Goal: Transaction & Acquisition: Purchase product/service

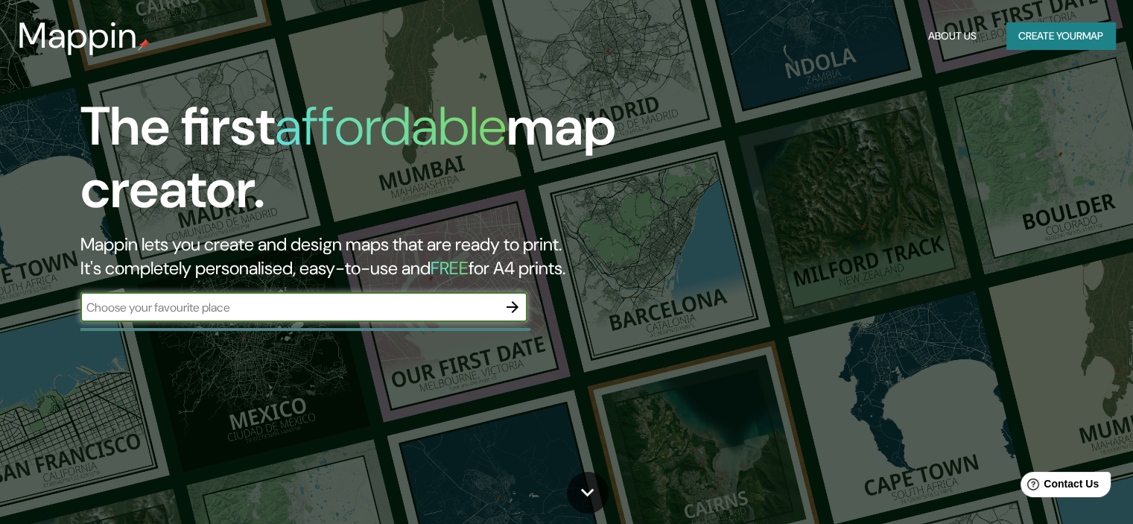
click at [363, 303] on input "text" at bounding box center [288, 307] width 417 height 17
type input "pachacamac lima"
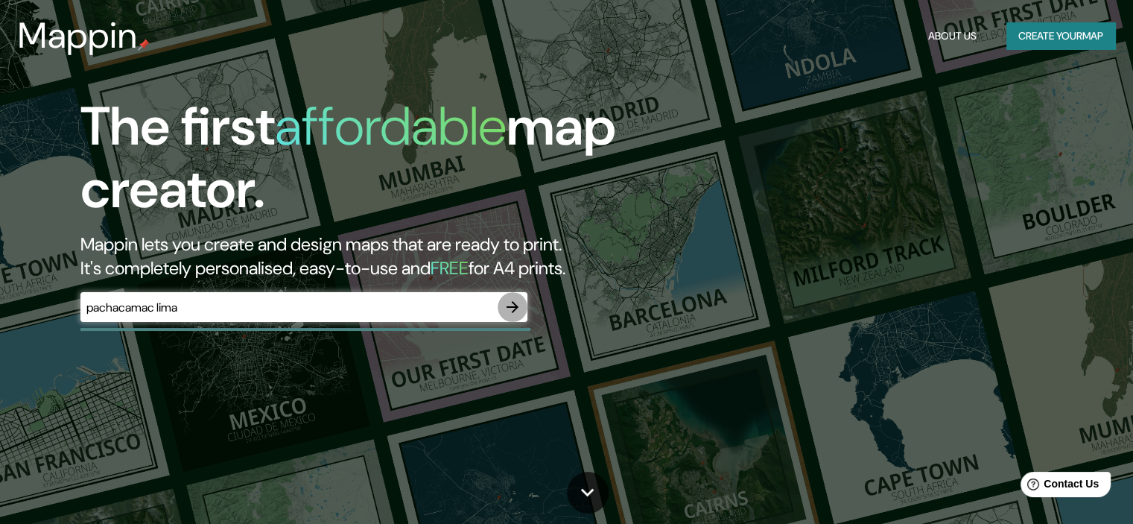
click at [516, 305] on icon "button" at bounding box center [513, 307] width 18 height 18
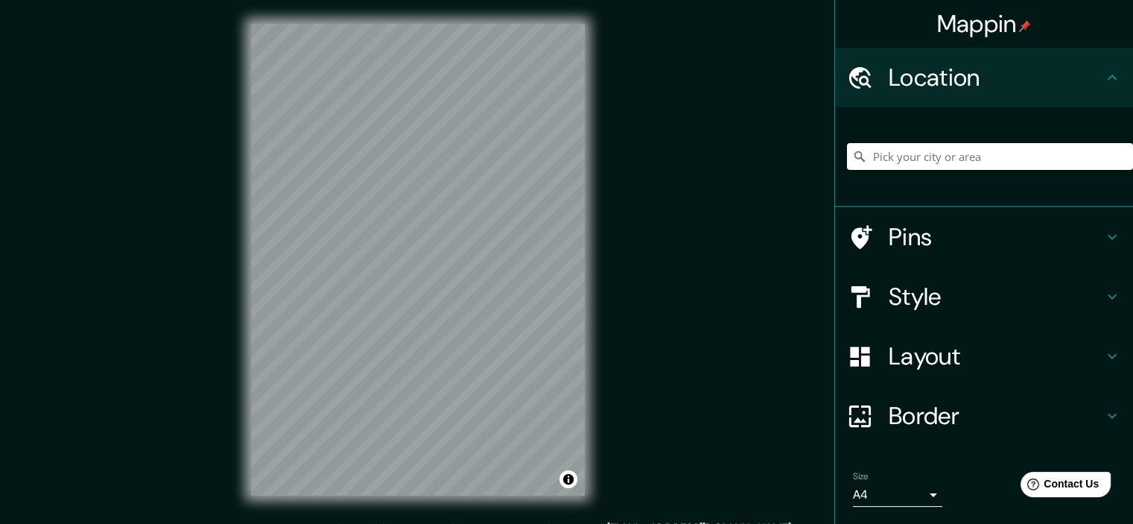
click at [915, 159] on input "Pick your city or area" at bounding box center [990, 156] width 286 height 27
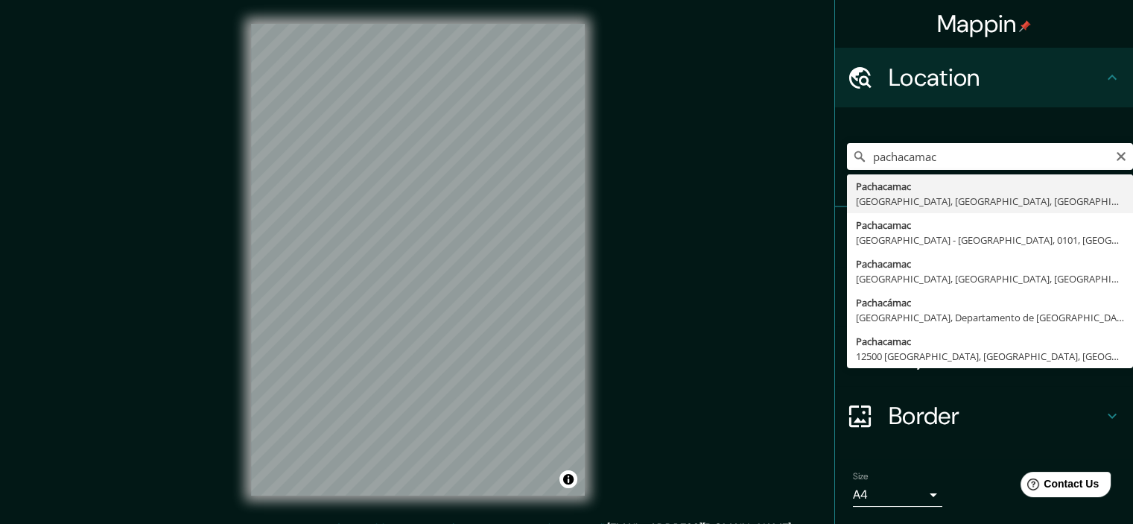
type input "Pachacamac, [GEOGRAPHIC_DATA], [GEOGRAPHIC_DATA], [GEOGRAPHIC_DATA]"
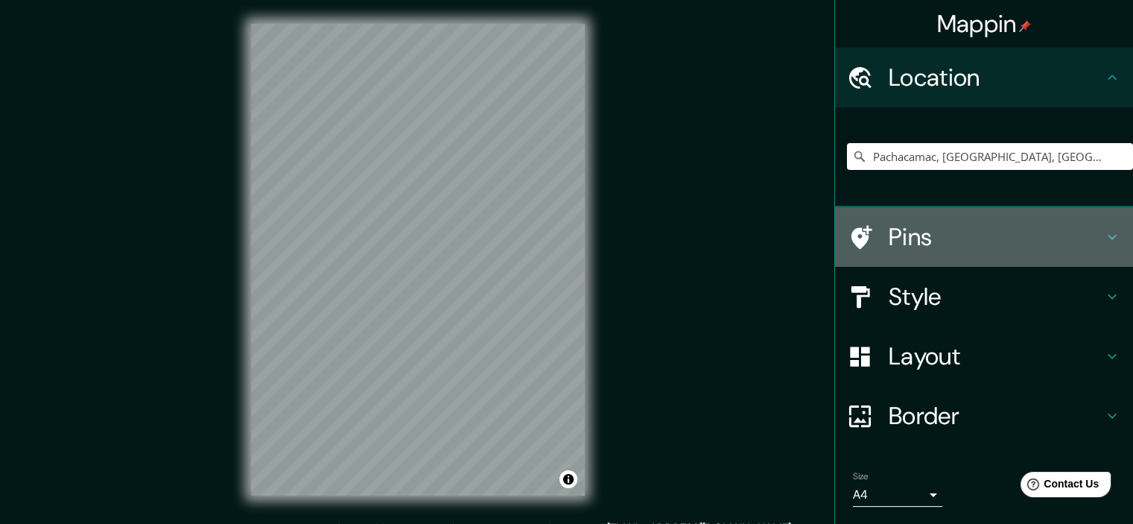
click at [912, 234] on h4 "Pins" at bounding box center [996, 237] width 215 height 30
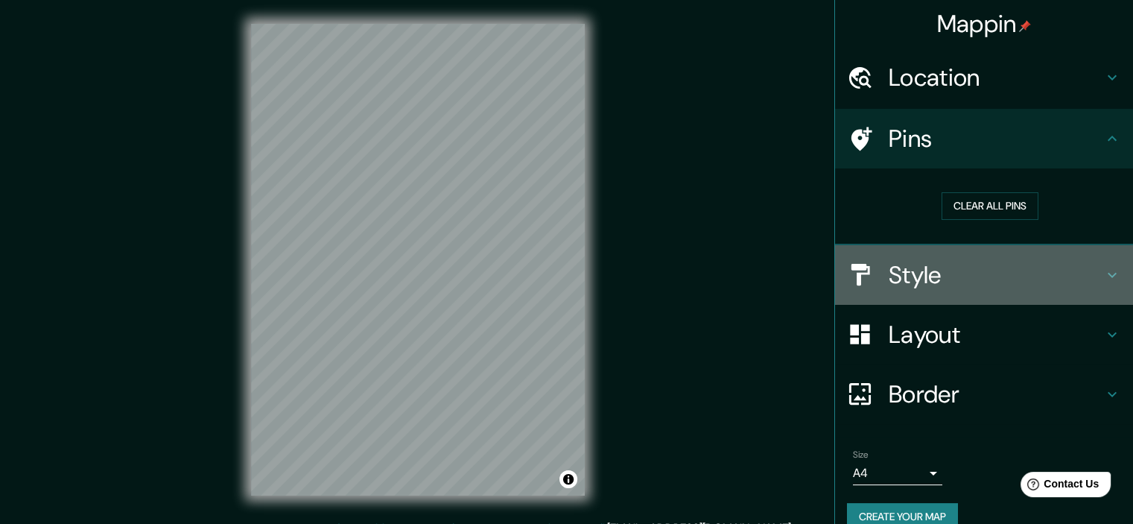
click at [917, 279] on h4 "Style" at bounding box center [996, 275] width 215 height 30
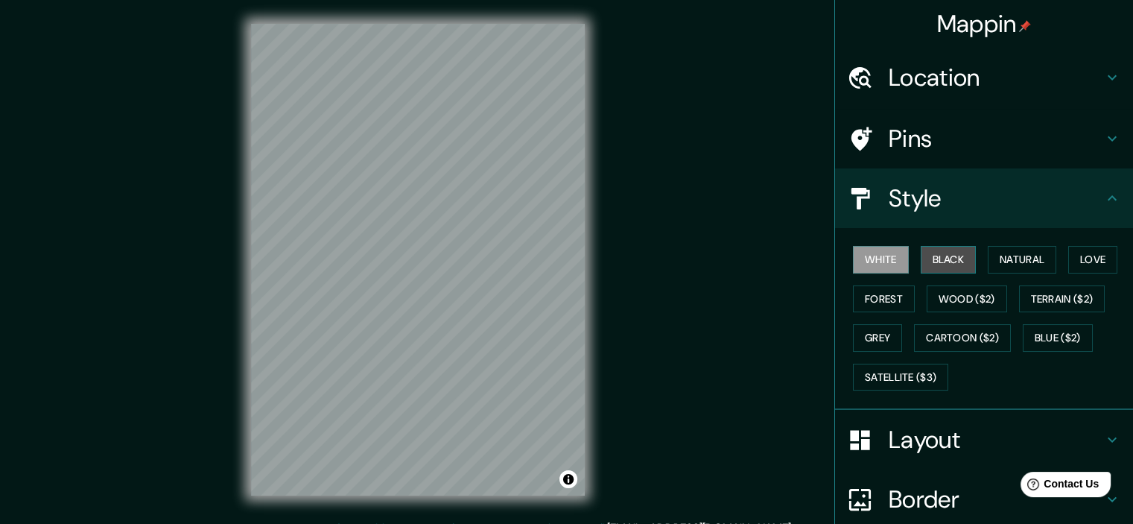
click at [940, 267] on button "Black" at bounding box center [949, 260] width 56 height 28
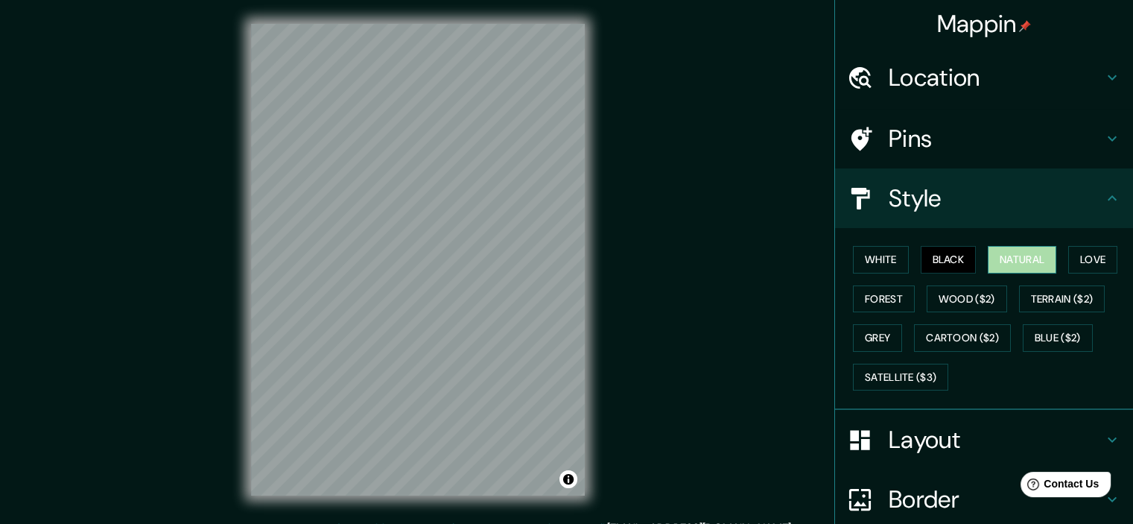
click at [1005, 262] on button "Natural" at bounding box center [1022, 260] width 69 height 28
click at [1092, 268] on button "Love" at bounding box center [1092, 260] width 49 height 28
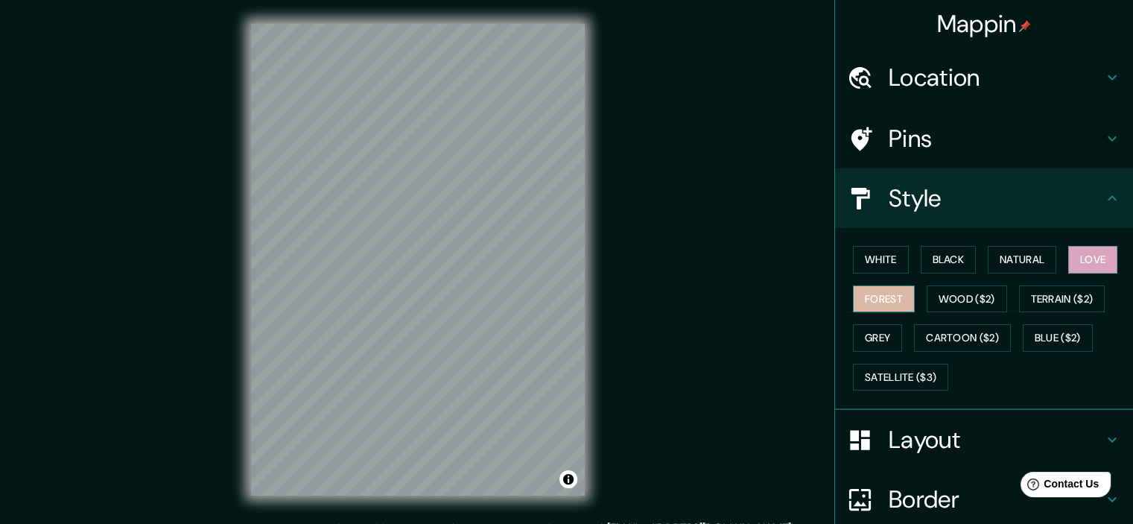
click at [900, 294] on button "Forest" at bounding box center [884, 299] width 62 height 28
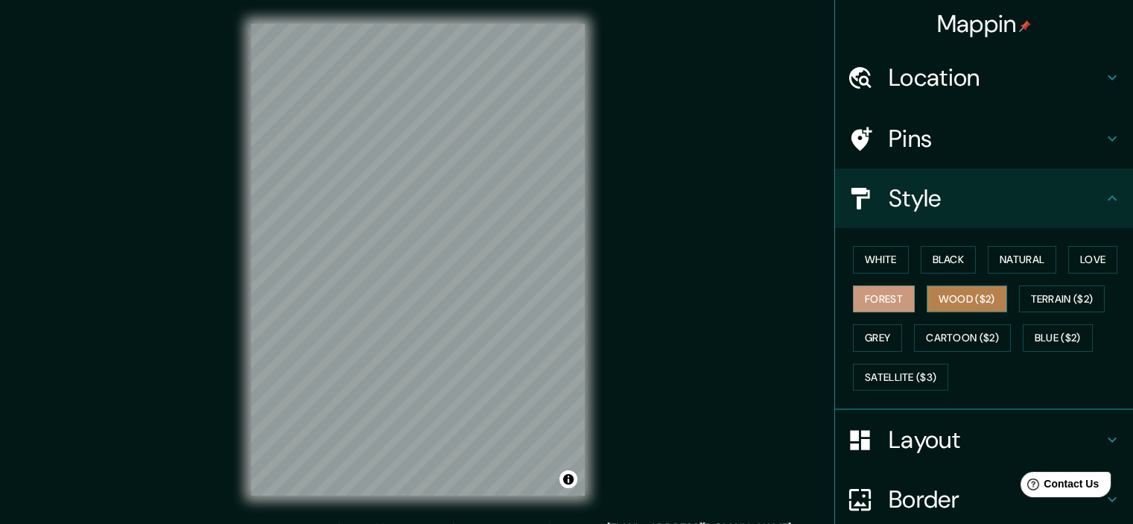
click at [933, 300] on button "Wood ($2)" at bounding box center [967, 299] width 80 height 28
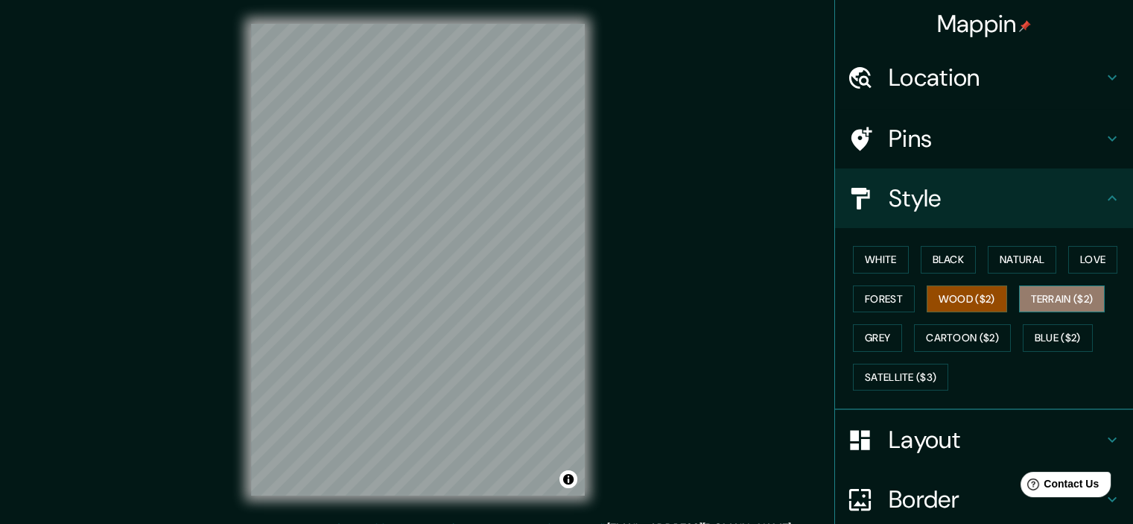
click at [1046, 297] on button "Terrain ($2)" at bounding box center [1062, 299] width 86 height 28
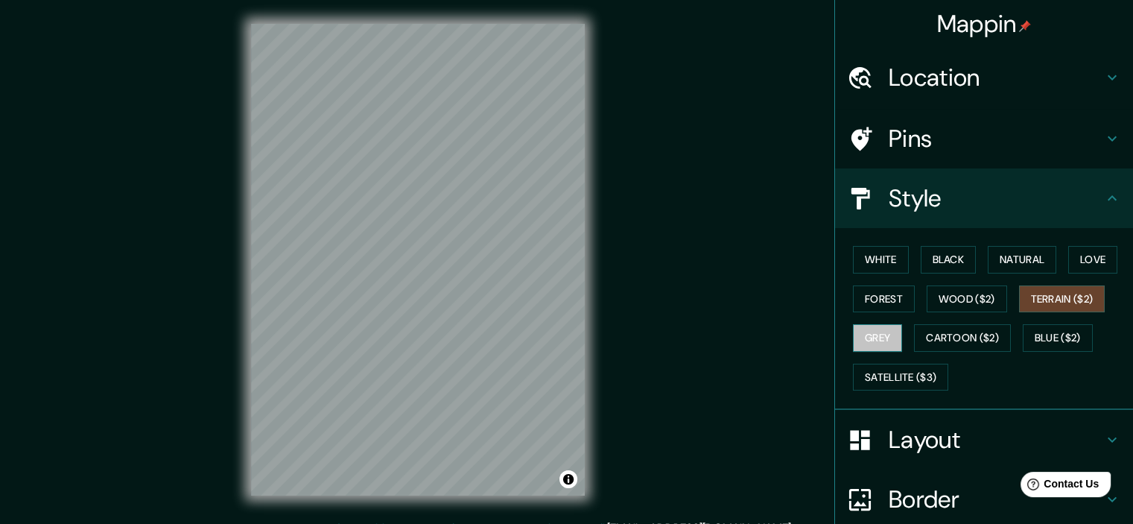
click at [876, 342] on button "Grey" at bounding box center [877, 338] width 49 height 28
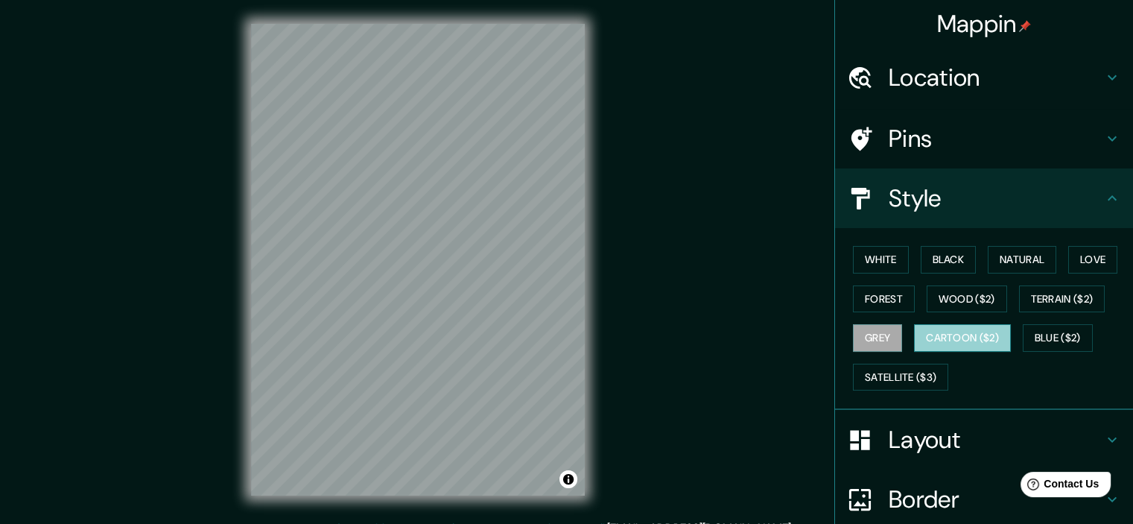
click at [936, 344] on button "Cartoon ($2)" at bounding box center [962, 338] width 97 height 28
click at [1034, 340] on button "Blue ($2)" at bounding box center [1058, 338] width 70 height 28
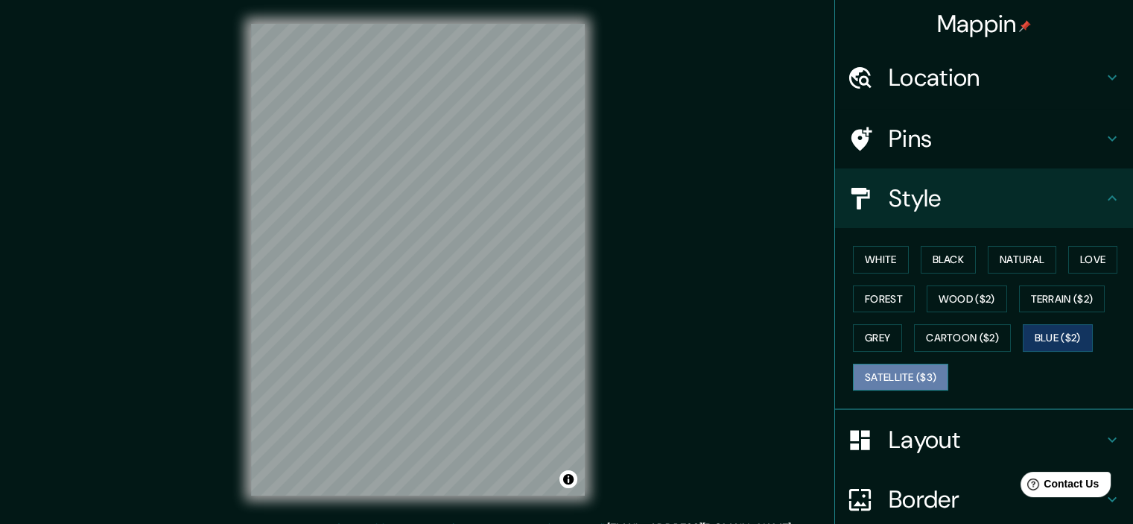
click at [884, 371] on button "Satellite ($3)" at bounding box center [900, 378] width 95 height 28
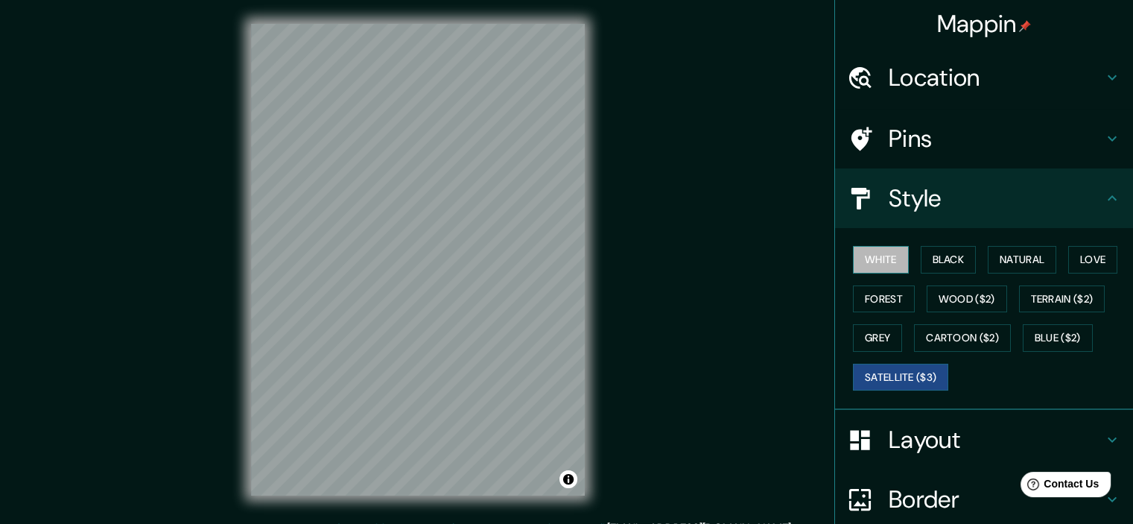
click at [876, 260] on button "White" at bounding box center [881, 260] width 56 height 28
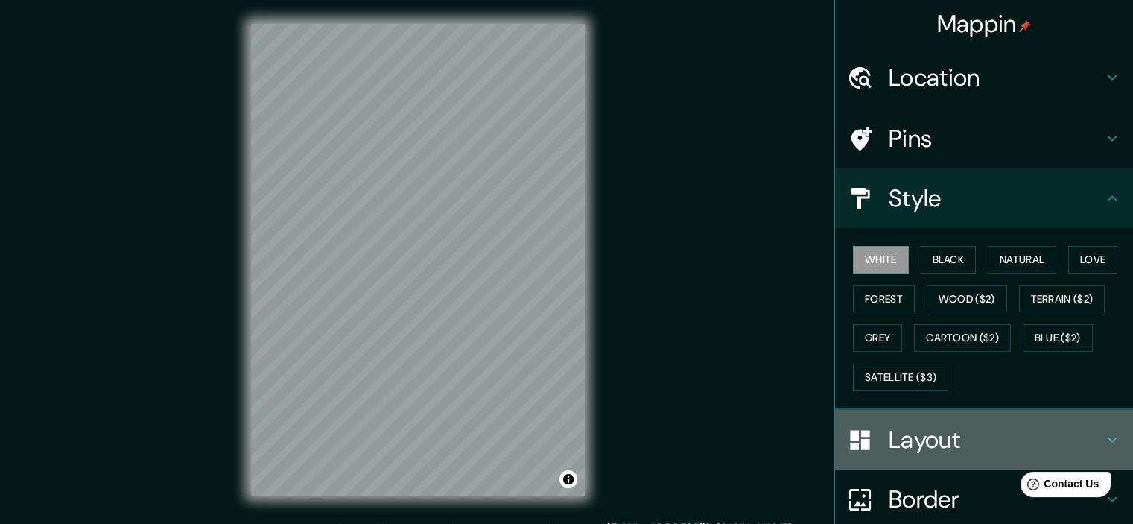
click at [948, 435] on h4 "Layout" at bounding box center [996, 440] width 215 height 30
